Goal: Task Accomplishment & Management: Use online tool/utility

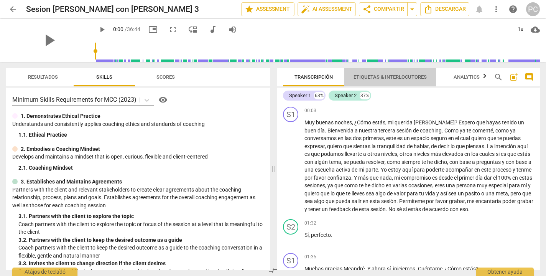
click at [405, 76] on span "Etiquetas & Interlocutores" at bounding box center [390, 77] width 73 height 6
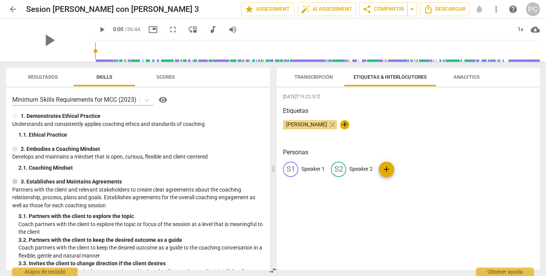
click at [470, 77] on span "Analytics" at bounding box center [467, 77] width 26 height 6
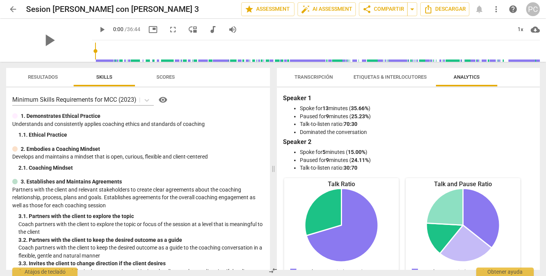
click at [400, 75] on span "Etiquetas & Interlocutores" at bounding box center [390, 77] width 73 height 6
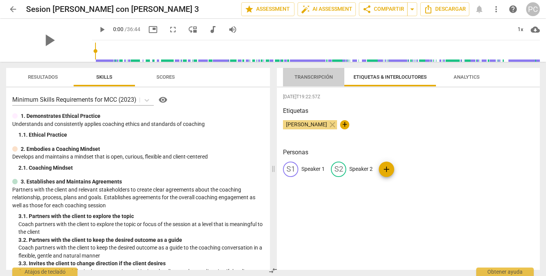
click at [311, 74] on span "Transcripción" at bounding box center [314, 77] width 38 height 6
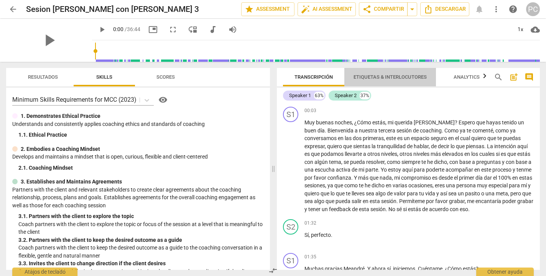
click at [402, 77] on span "Etiquetas & Interlocutores" at bounding box center [390, 77] width 73 height 6
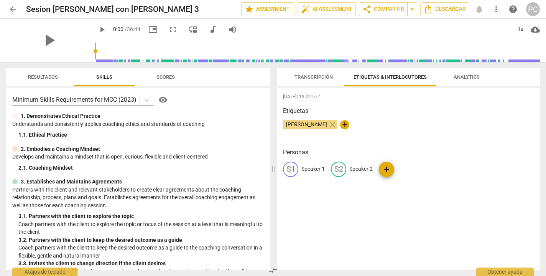
click at [312, 167] on p "Speaker 1" at bounding box center [312, 169] width 23 height 8
type input "Mario"
click at [405, 171] on p "Speaker 2" at bounding box center [410, 169] width 23 height 8
type input "[PERSON_NAME]"
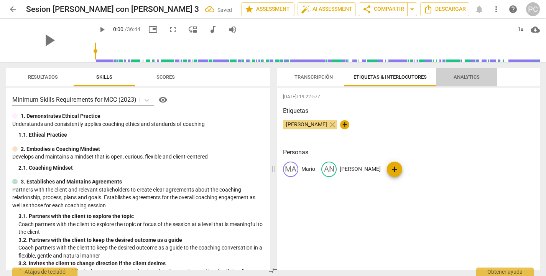
click at [460, 79] on span "Analytics" at bounding box center [467, 77] width 26 height 6
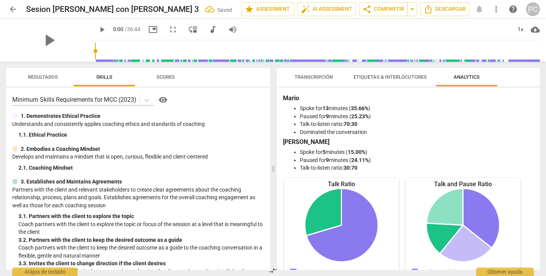
click at [414, 75] on span "Etiquetas & Interlocutores" at bounding box center [390, 77] width 73 height 6
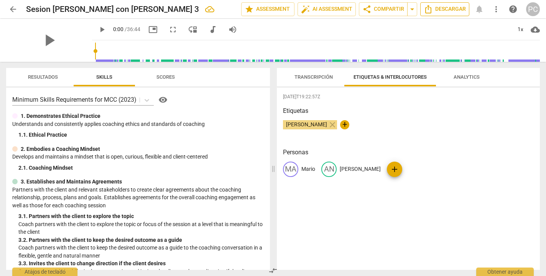
click at [448, 12] on span "Descargar" at bounding box center [445, 9] width 42 height 9
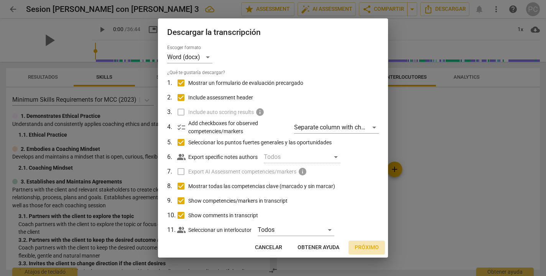
click at [374, 248] on span "Próximo" at bounding box center [367, 248] width 24 height 8
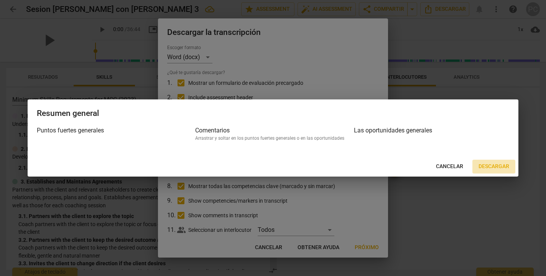
click at [489, 168] on span "Descargar" at bounding box center [494, 167] width 31 height 8
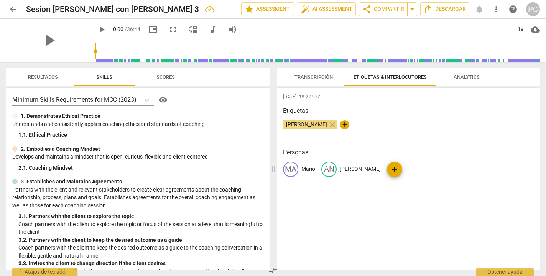
click at [459, 75] on span "Analytics" at bounding box center [467, 77] width 26 height 6
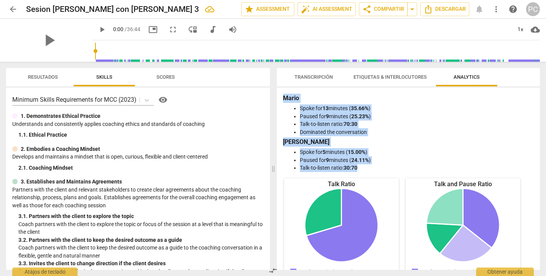
drag, startPoint x: 283, startPoint y: 98, endPoint x: 362, endPoint y: 165, distance: 103.7
click at [362, 165] on div "[PERSON_NAME] for 13 minutes ( 35.66% ) Paused for 9 minutes ( 25.23% ) Talk-to…" at bounding box center [408, 133] width 251 height 78
copy div "[PERSON_NAME] for 13 minutes ( 35.66% ) Paused for 9 minutes ( 25.23% ) Talk-to…"
